Goal: Navigation & Orientation: Understand site structure

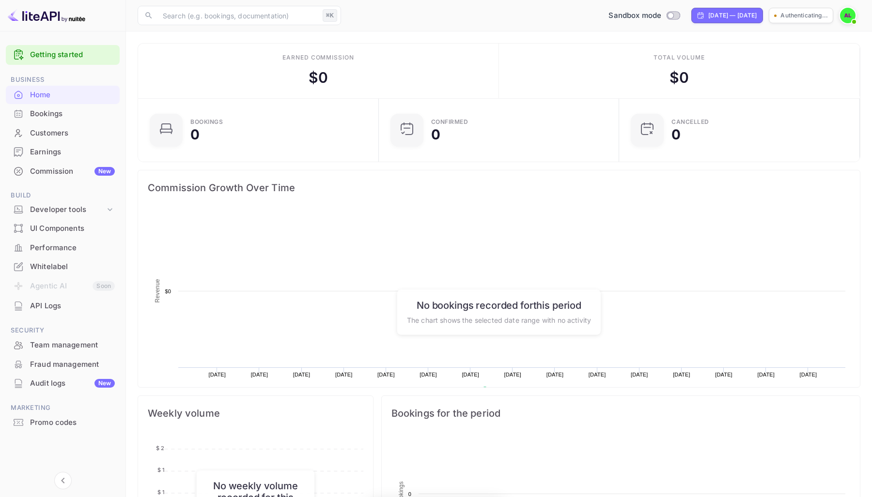
scroll to position [157, 235]
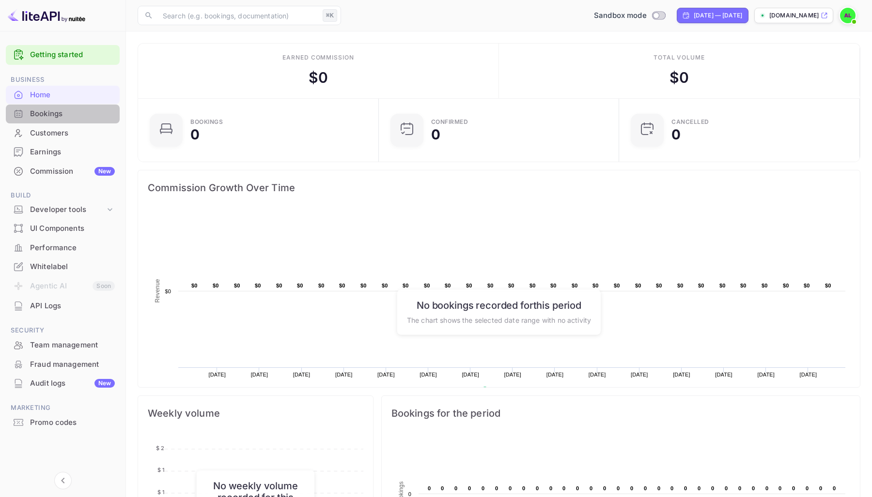
click at [66, 120] on div "Bookings" at bounding box center [63, 114] width 114 height 19
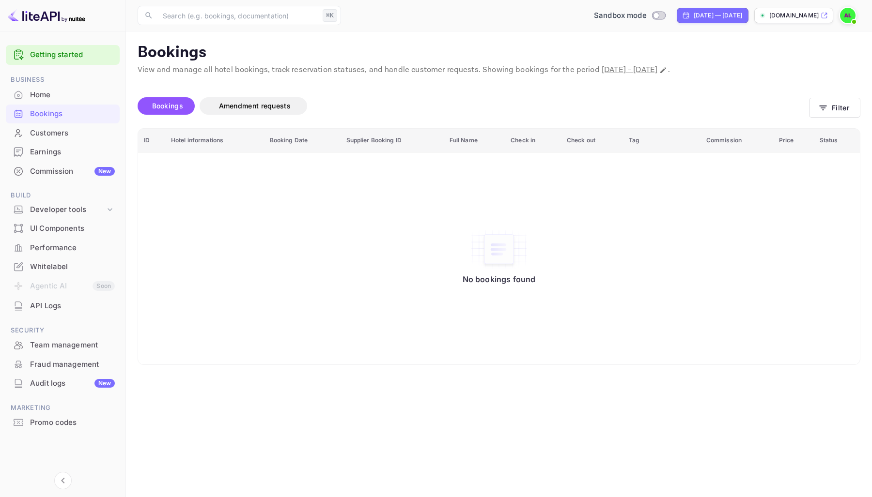
click at [84, 101] on div "Home" at bounding box center [63, 95] width 114 height 19
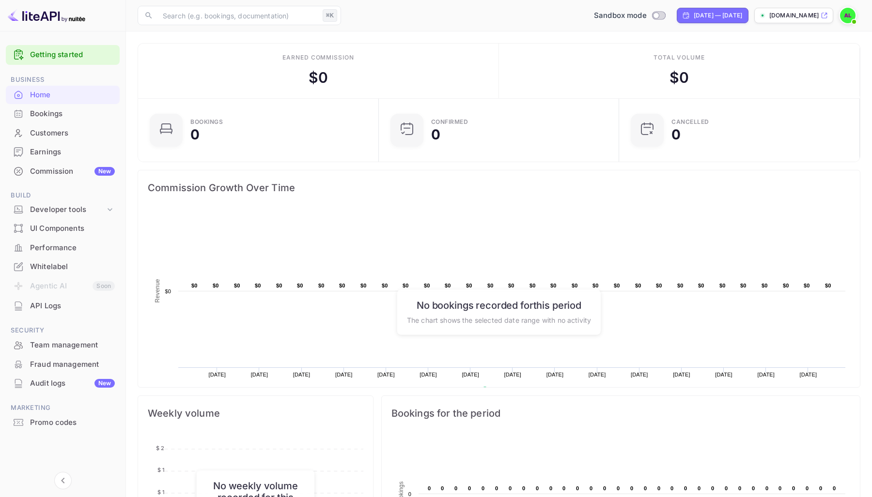
click at [99, 378] on div "Audit logs New" at bounding box center [72, 383] width 85 height 11
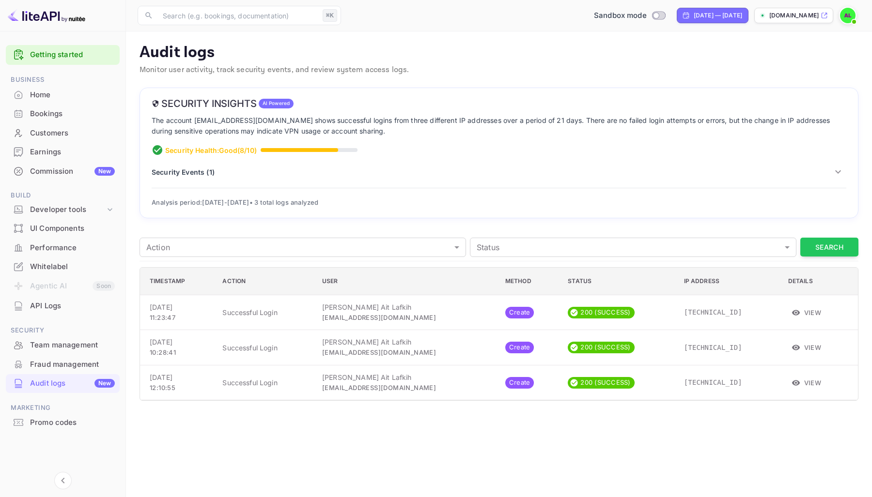
click at [57, 367] on div "Fraud management" at bounding box center [72, 364] width 85 height 11
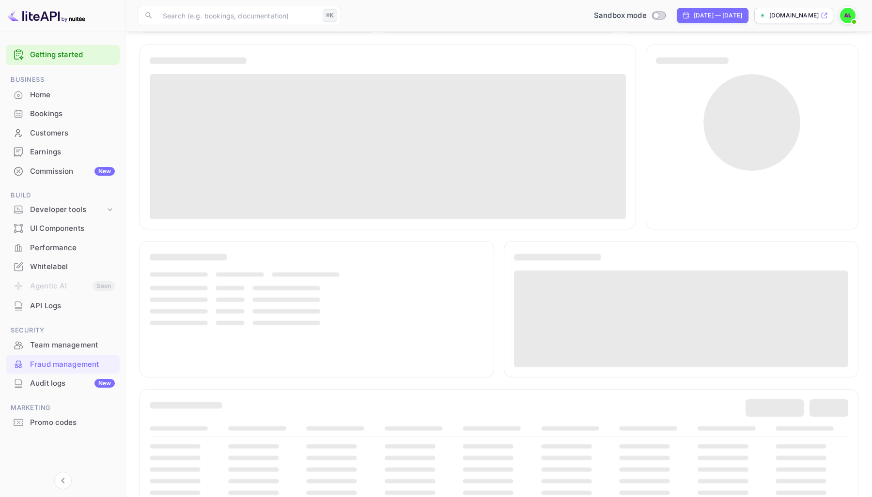
scroll to position [144, 0]
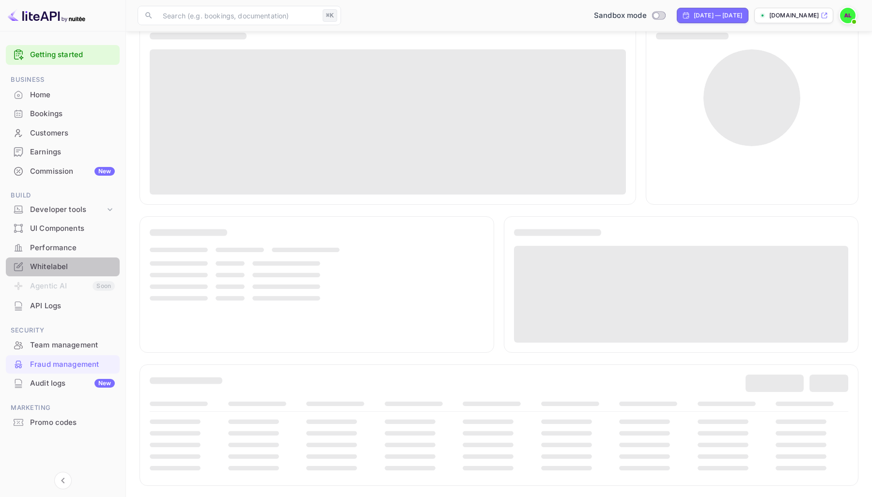
click at [77, 267] on div "Whitelabel" at bounding box center [72, 267] width 85 height 11
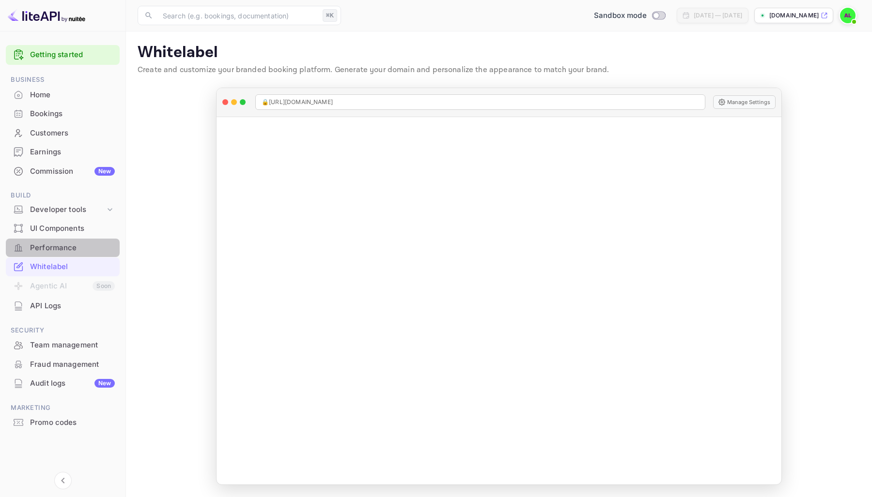
click at [75, 251] on div "Performance" at bounding box center [72, 248] width 85 height 11
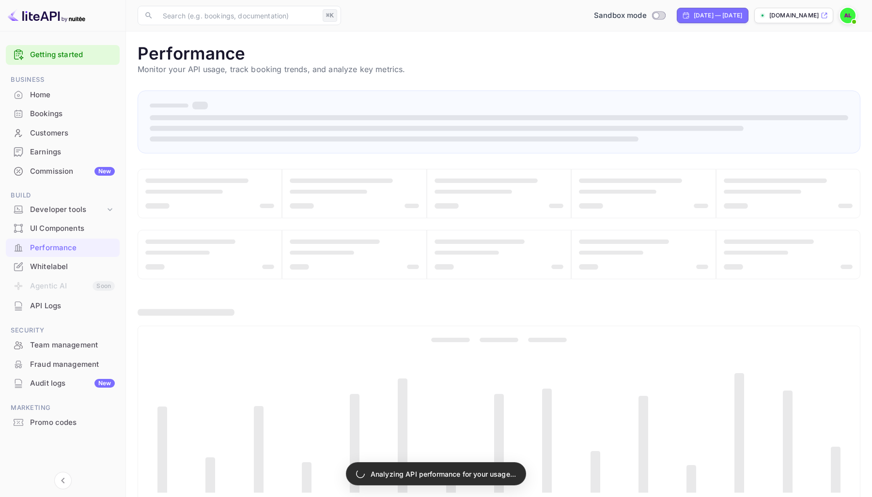
click at [80, 234] on div "UI Components" at bounding box center [63, 228] width 114 height 19
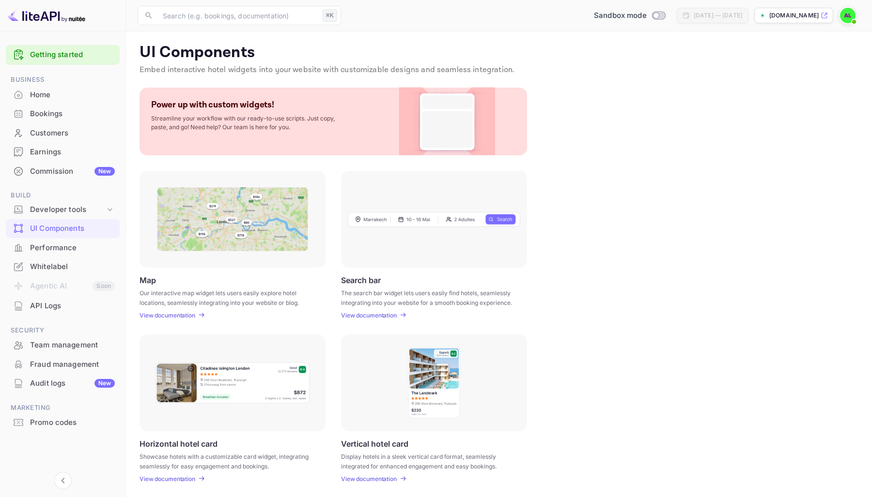
click at [68, 219] on li "UI Components" at bounding box center [63, 228] width 114 height 19
click at [66, 177] on div "Commission New" at bounding box center [63, 171] width 114 height 19
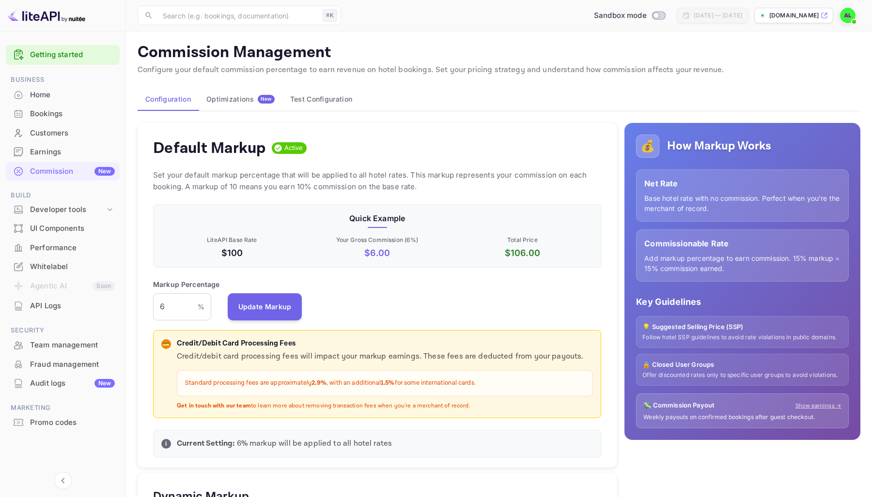
scroll to position [172, 448]
click at [231, 98] on div "Optimizations New" at bounding box center [240, 99] width 68 height 9
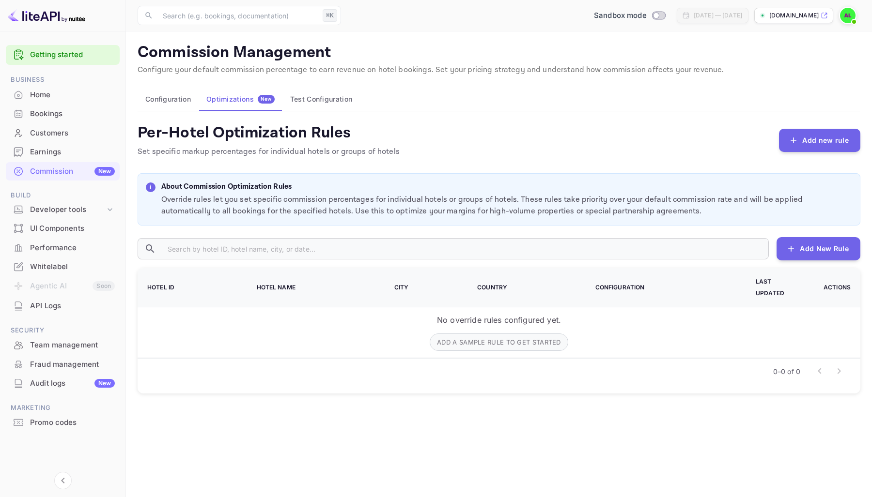
click at [323, 94] on button "Test Configuration" at bounding box center [321, 99] width 78 height 23
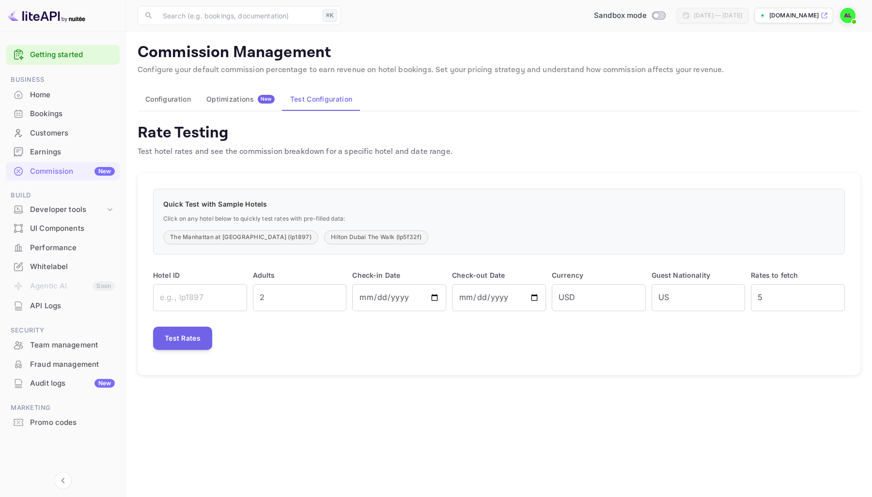
click at [455, 420] on main "Commission Management Configure your default commission percentage to earn reve…" at bounding box center [499, 264] width 746 height 466
